Goal: Navigation & Orientation: Find specific page/section

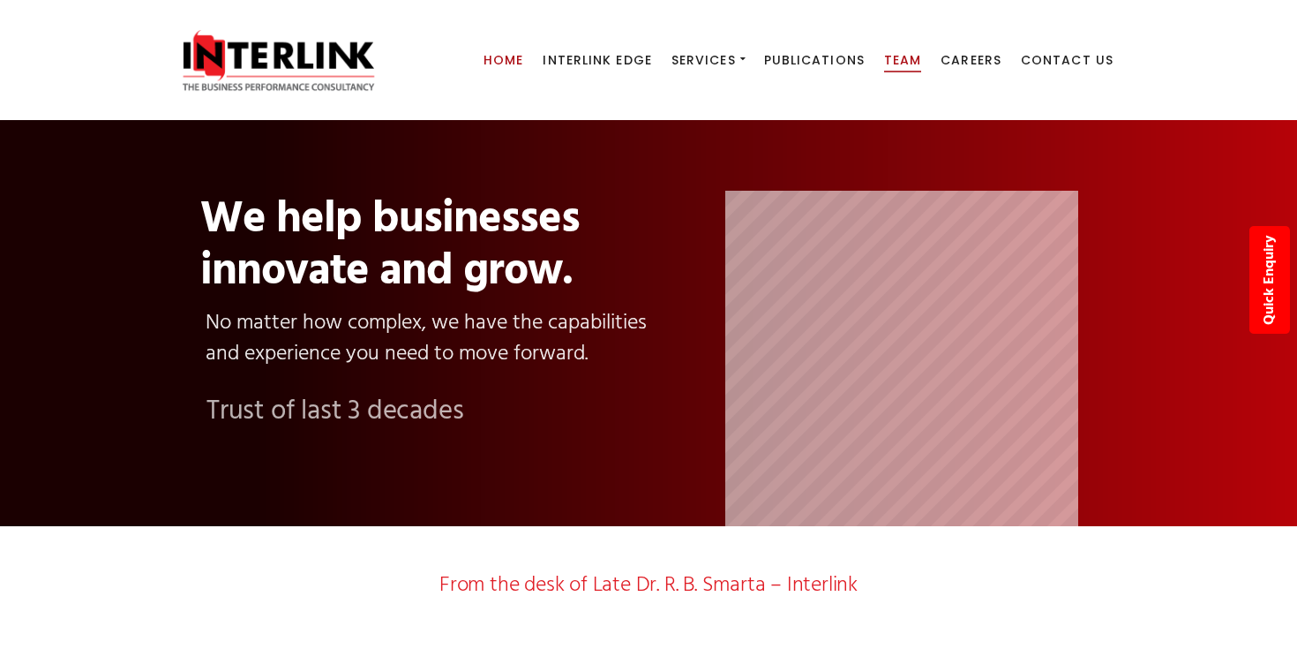
click at [911, 59] on span "Team" at bounding box center [902, 60] width 37 height 18
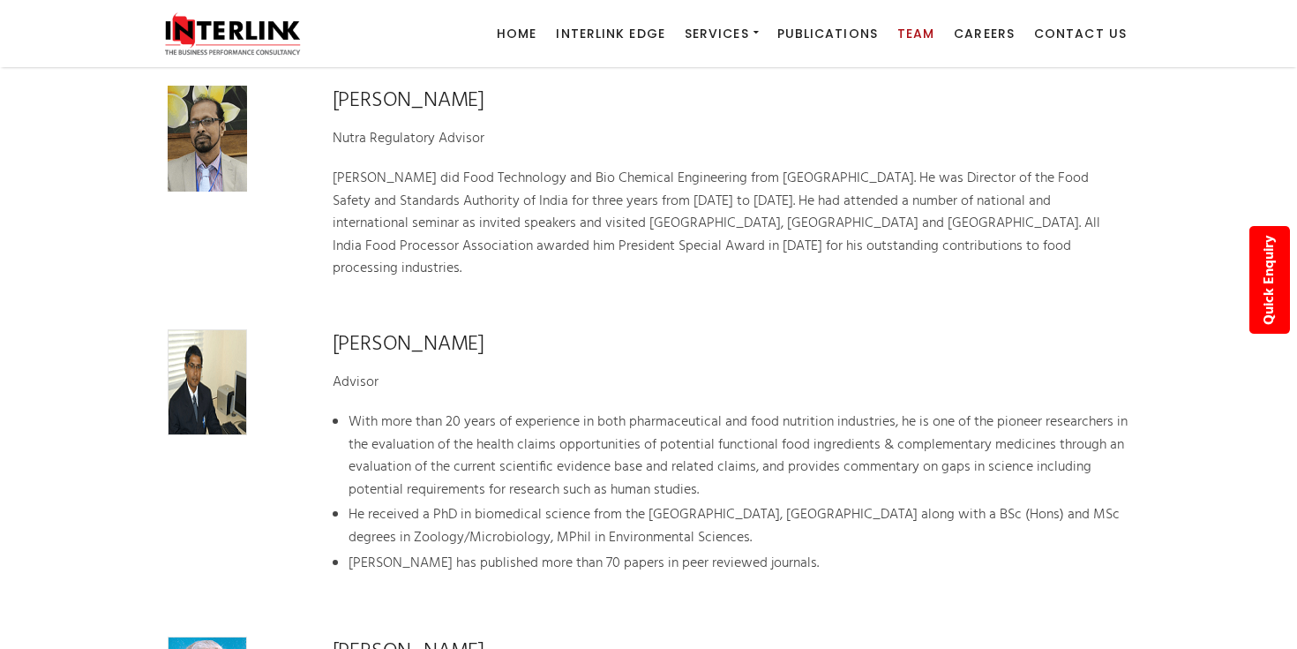
scroll to position [2821, 0]
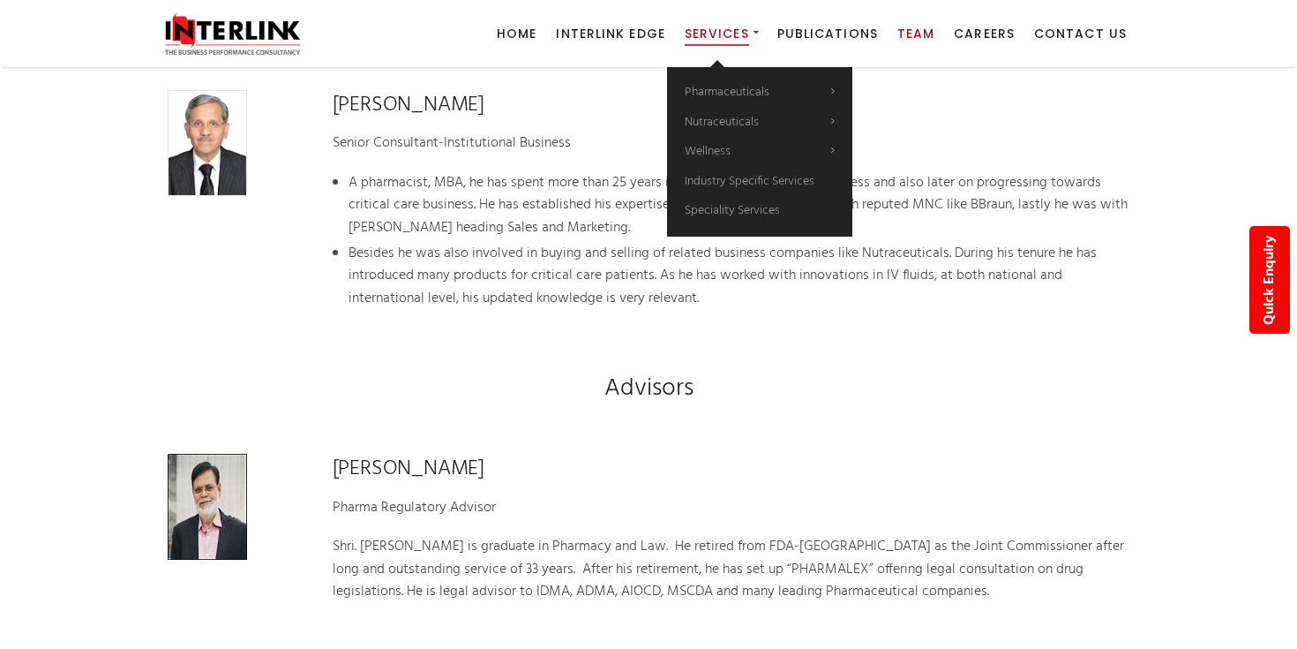
click at [758, 35] on link "Services" at bounding box center [721, 33] width 73 height 67
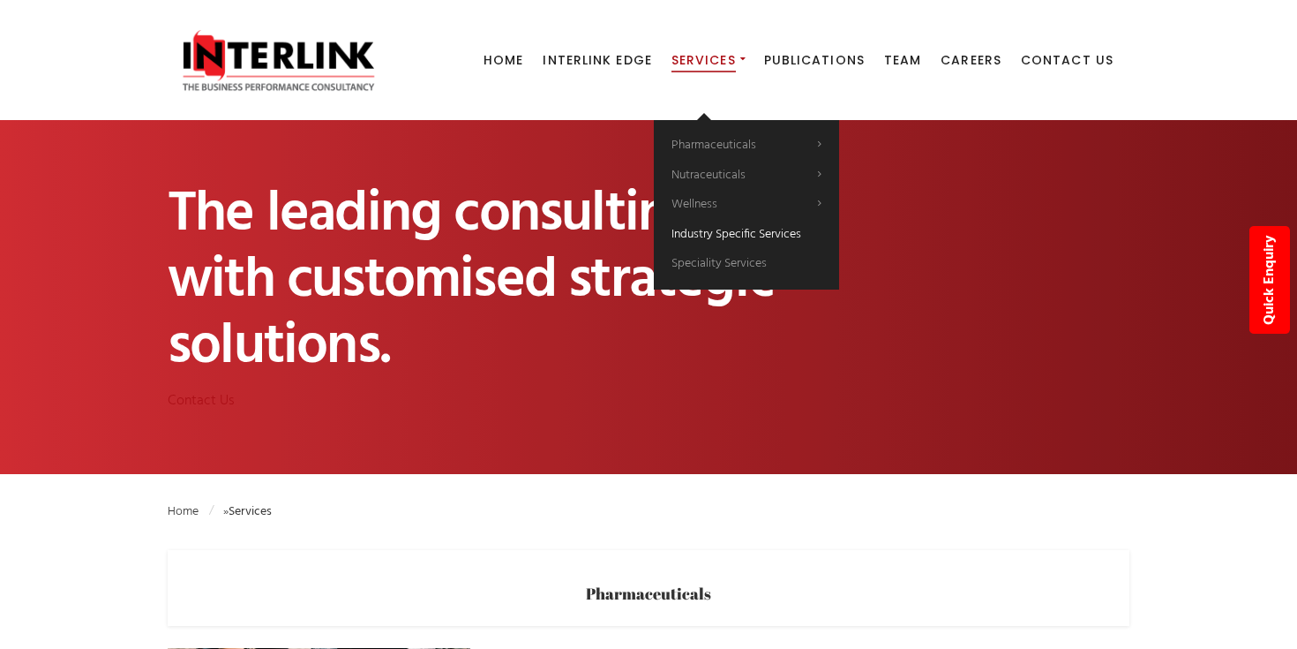
click at [742, 231] on span "Industry Specific Services" at bounding box center [737, 234] width 130 height 20
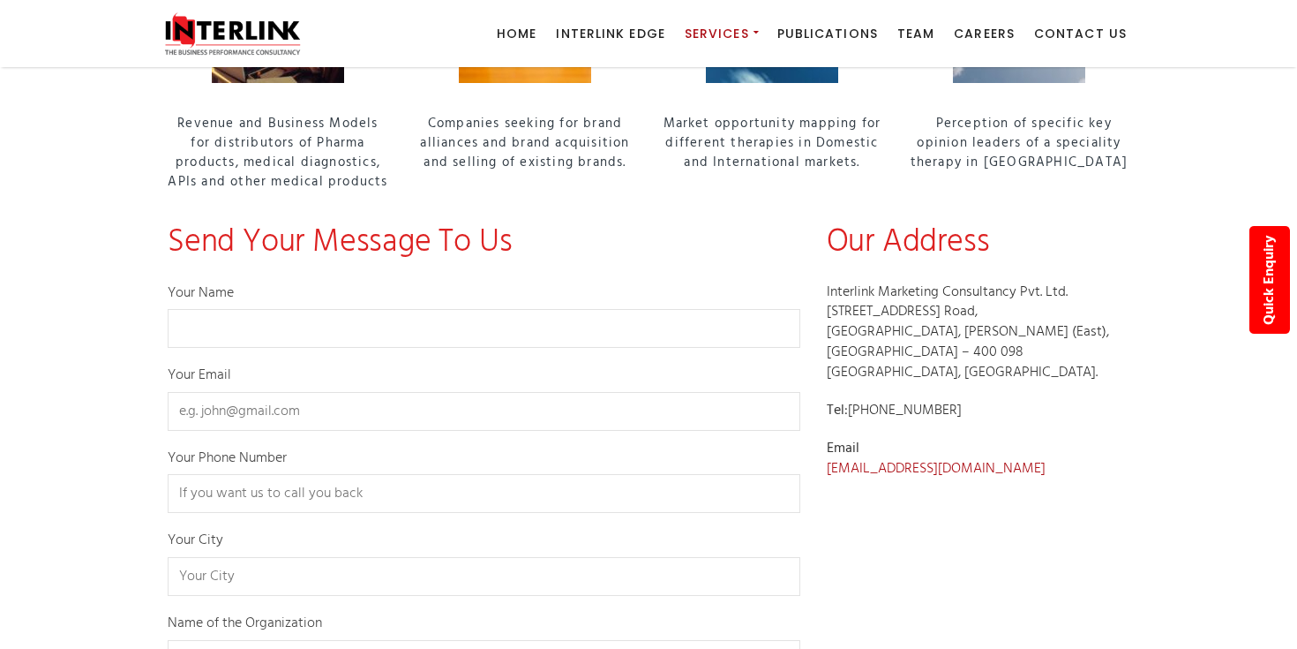
scroll to position [500, 0]
